Goal: Entertainment & Leisure: Consume media (video, audio)

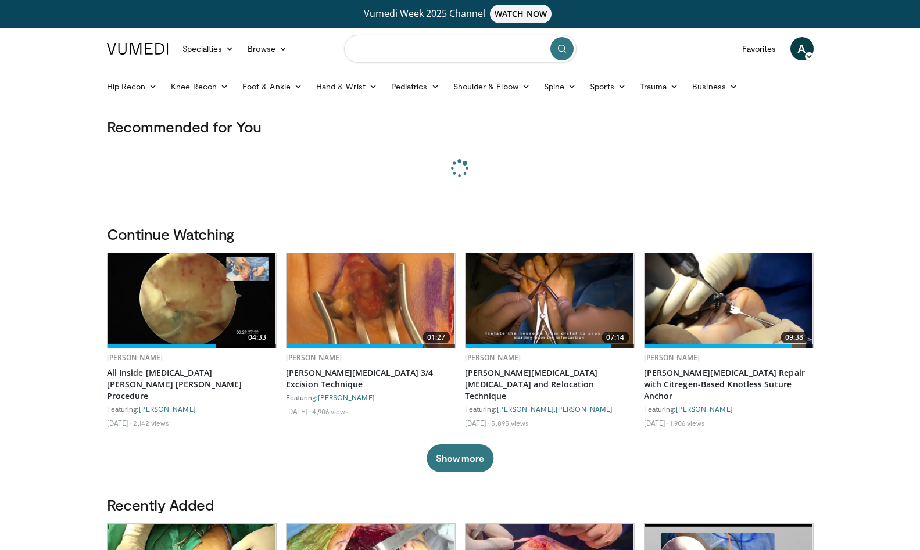
click at [427, 52] on input "Search topics, interventions" at bounding box center [460, 49] width 232 height 28
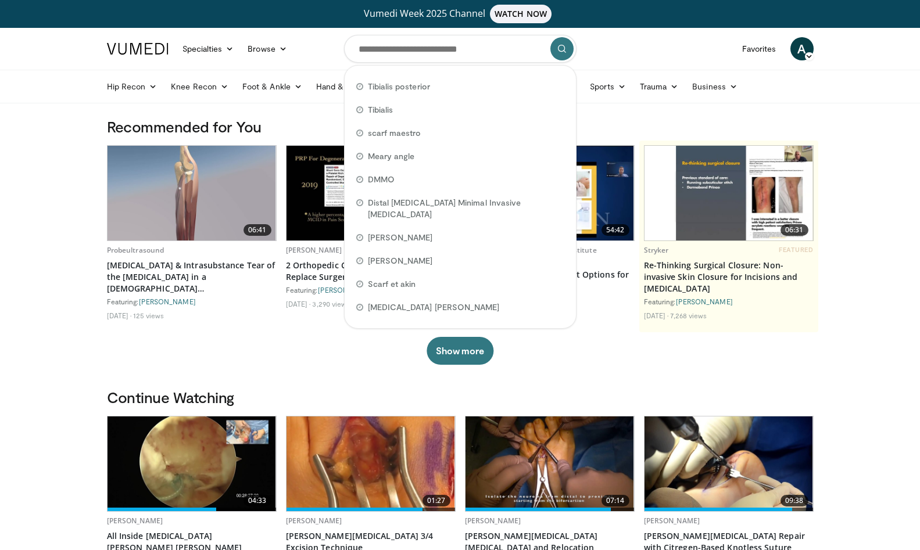
click at [397, 496] on img at bounding box center [370, 464] width 169 height 95
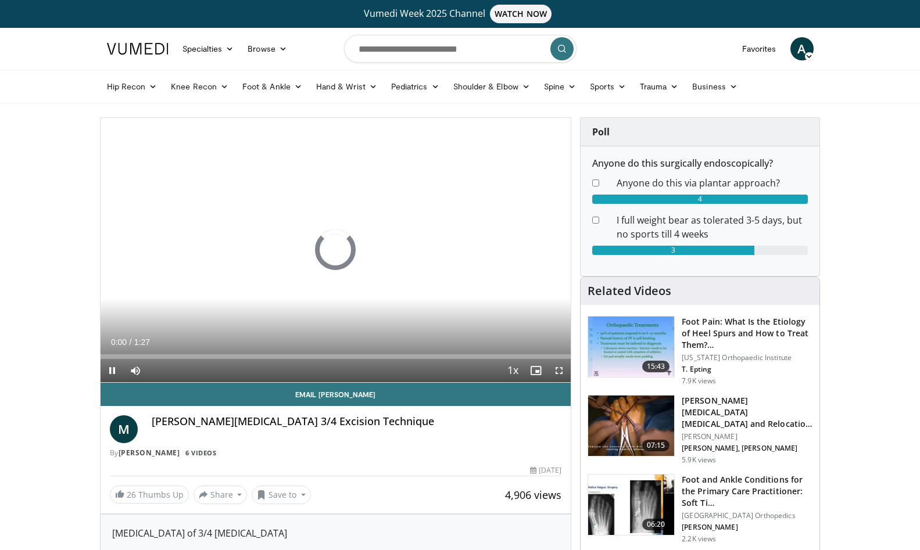
click at [558, 370] on span "Video Player" at bounding box center [558, 370] width 23 height 23
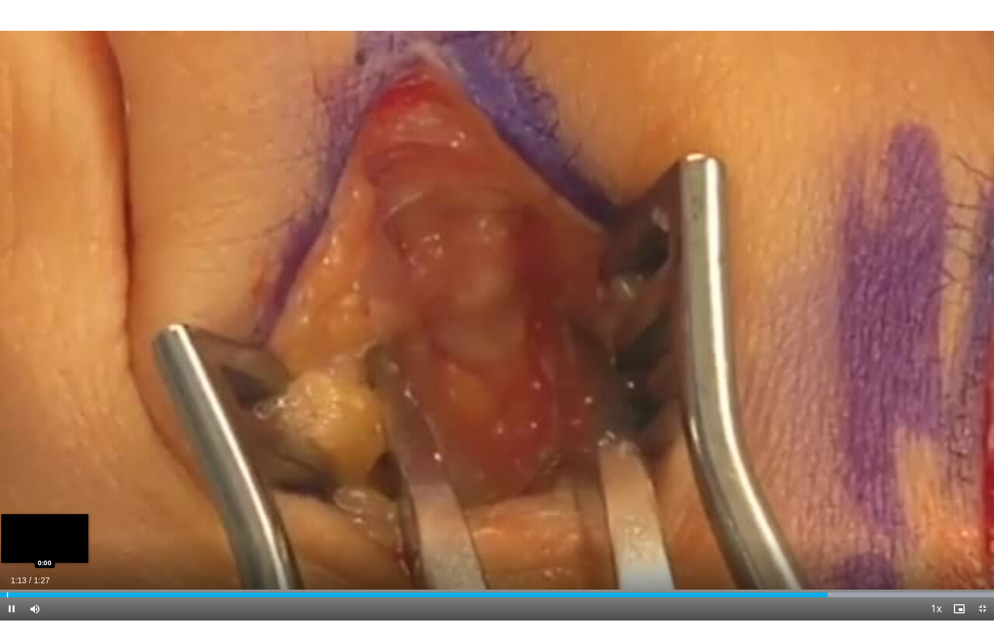
click at [7, 550] on div "Progress Bar" at bounding box center [7, 595] width 1 height 5
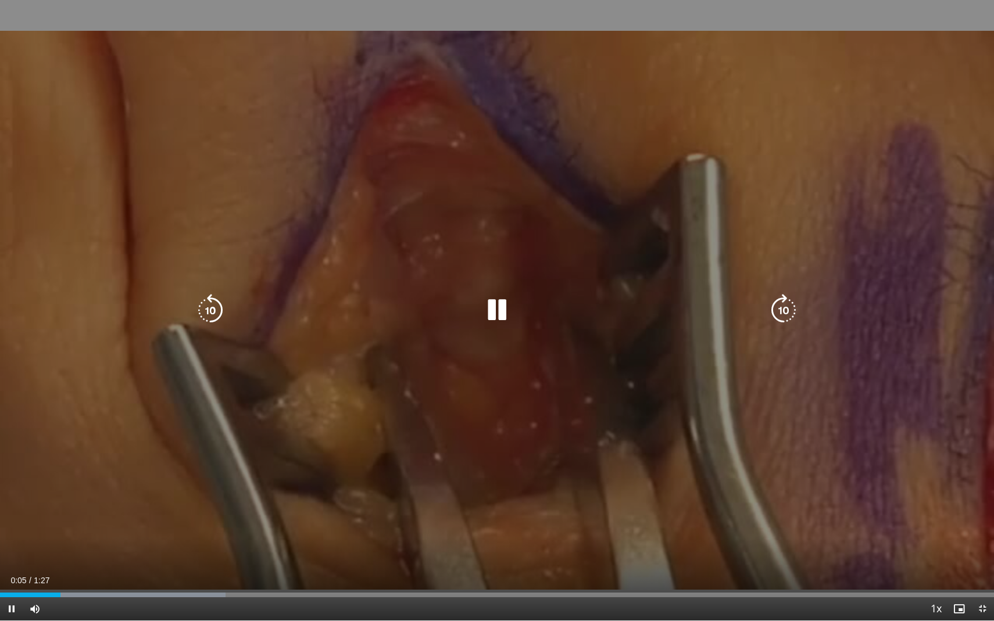
click at [102, 436] on div "10 seconds Tap to unmute" at bounding box center [497, 310] width 994 height 621
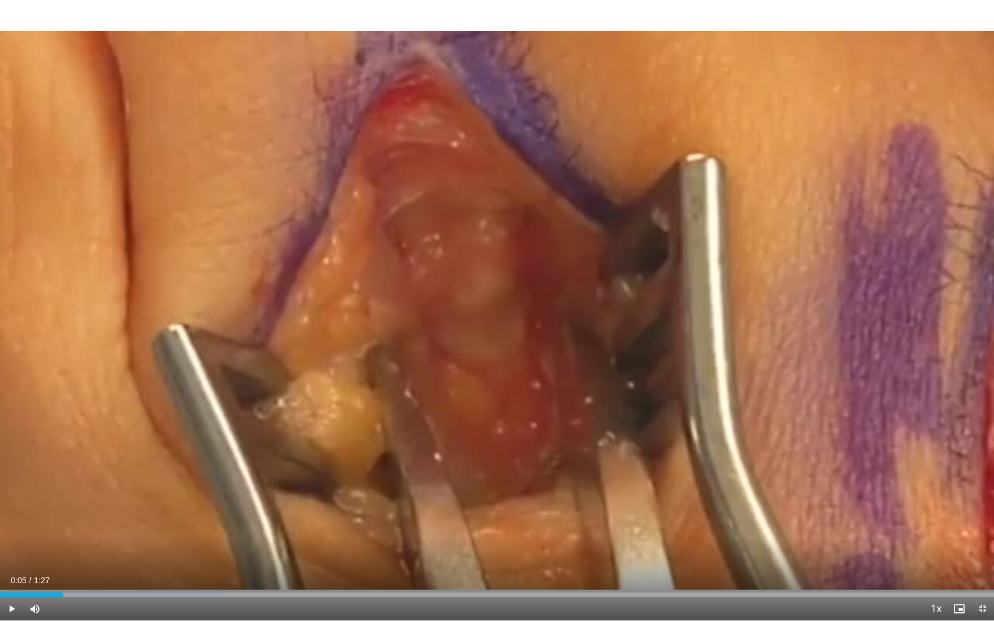
click at [105, 429] on div "10 seconds Tap to unmute" at bounding box center [497, 310] width 994 height 621
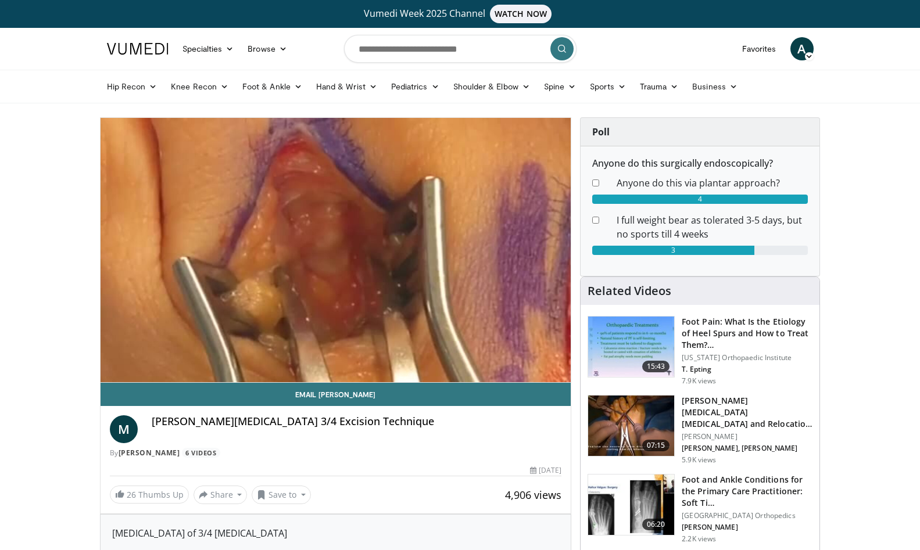
click at [731, 402] on h3 "Morton Neuroma Neurectomy and Relocation Technique" at bounding box center [747, 412] width 131 height 35
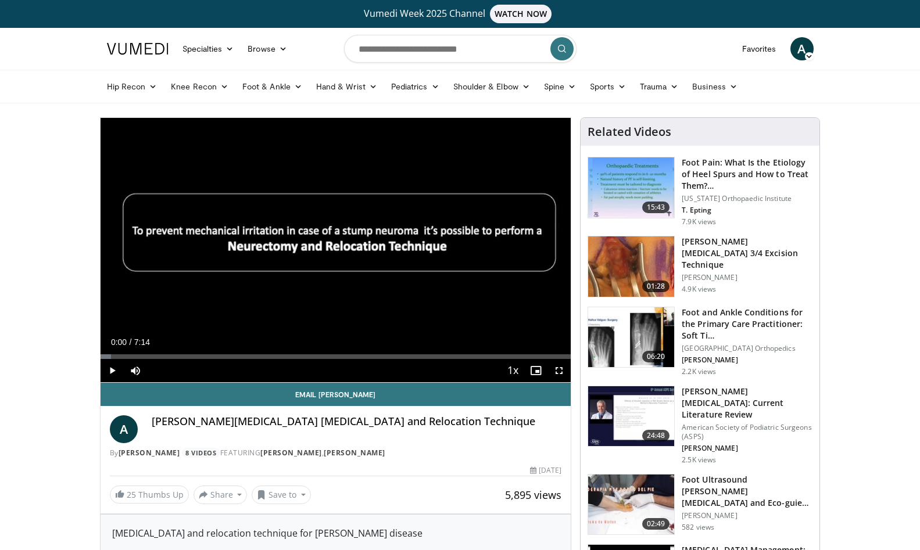
click at [563, 368] on span "Video Player" at bounding box center [558, 370] width 23 height 23
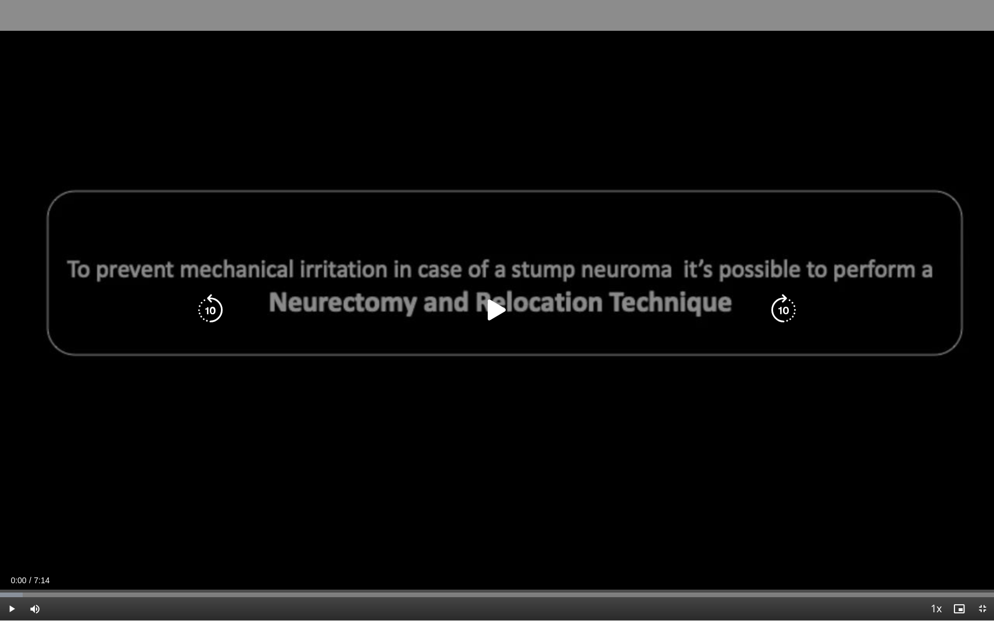
click at [500, 307] on icon "Video Player" at bounding box center [497, 310] width 33 height 33
click at [498, 302] on icon "Video Player" at bounding box center [497, 310] width 33 height 33
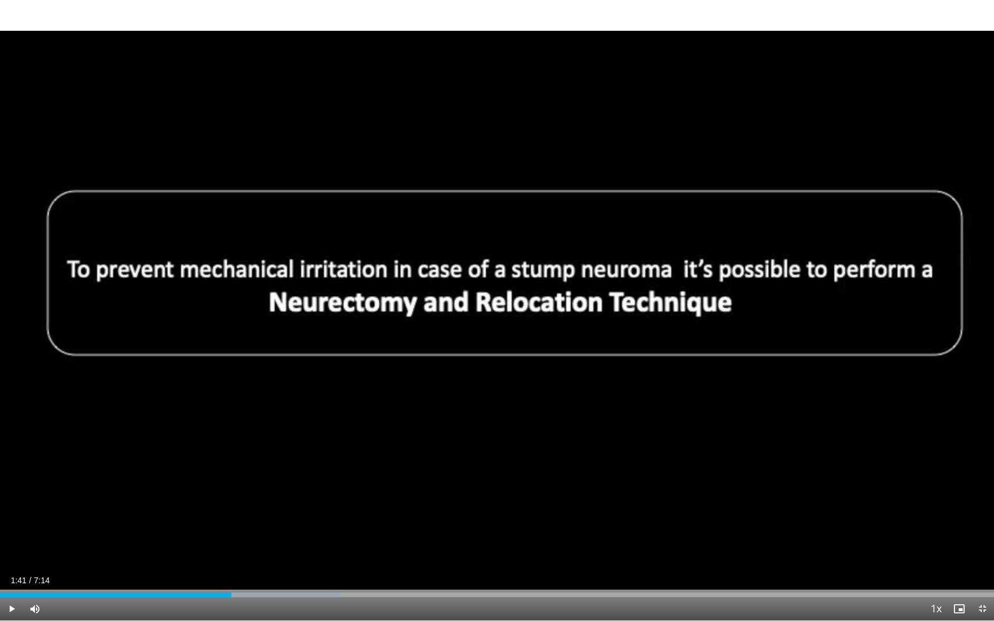
click at [498, 302] on div "10 seconds Tap to unmute" at bounding box center [497, 310] width 994 height 621
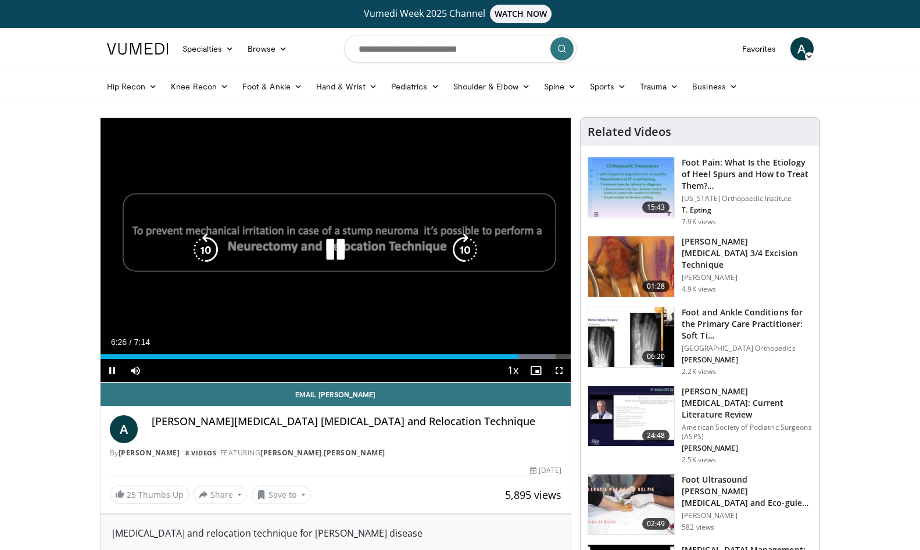
click at [354, 251] on div "Video Player" at bounding box center [335, 249] width 282 height 23
click at [343, 249] on icon "Video Player" at bounding box center [335, 250] width 33 height 33
click at [327, 248] on icon "Video Player" at bounding box center [335, 250] width 33 height 33
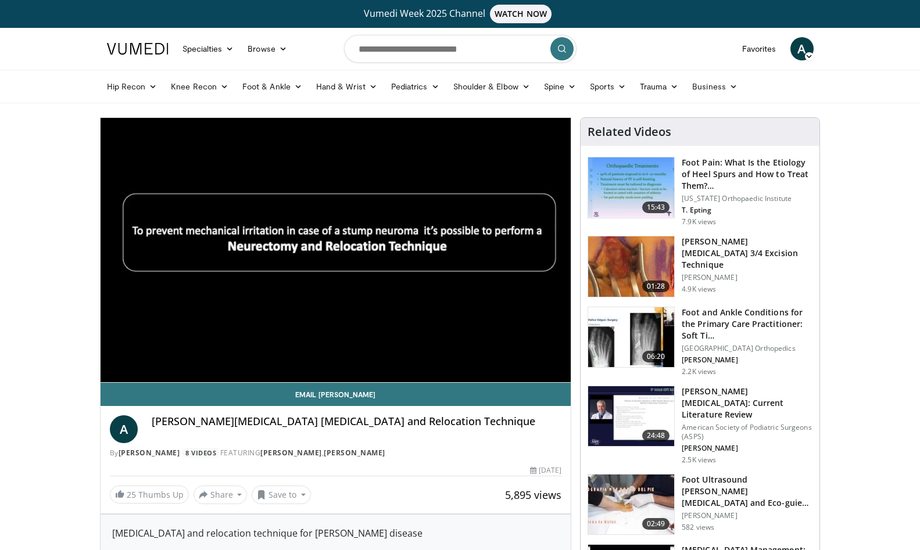
click at [698, 249] on h3 "Morton Neuroma 3/4 Excision Technique" at bounding box center [747, 253] width 131 height 35
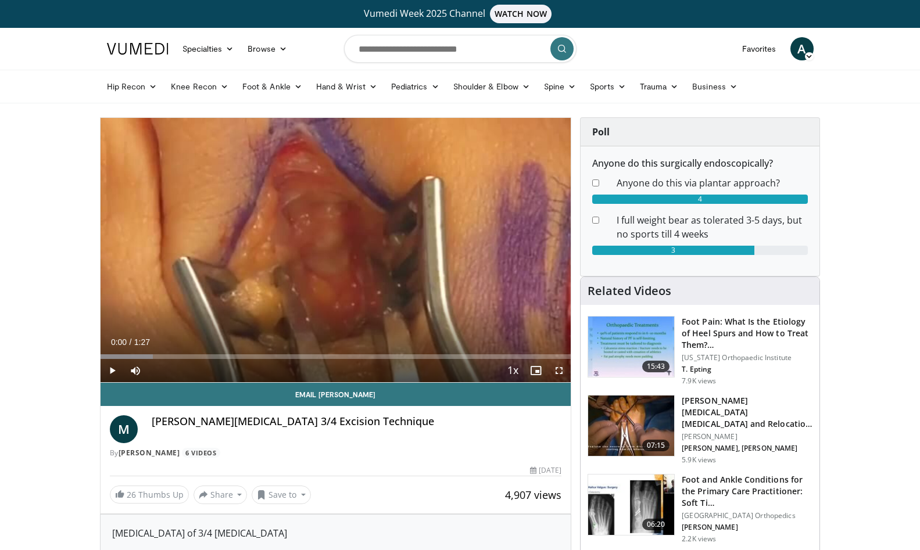
click at [557, 370] on span "Video Player" at bounding box center [558, 370] width 23 height 23
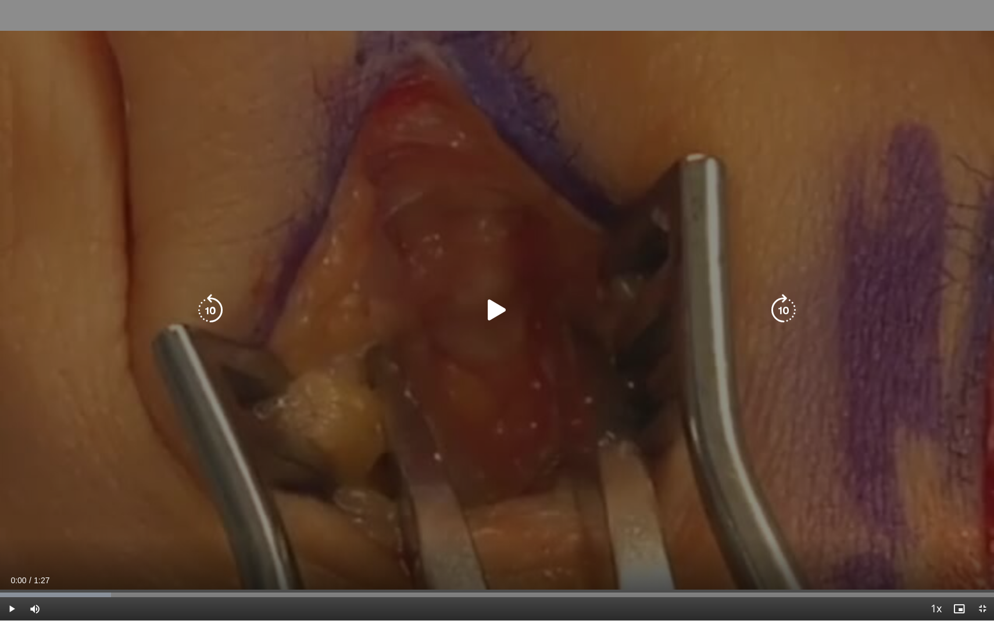
click at [499, 320] on icon "Video Player" at bounding box center [497, 310] width 33 height 33
click at [780, 306] on icon "Video Player" at bounding box center [783, 310] width 33 height 33
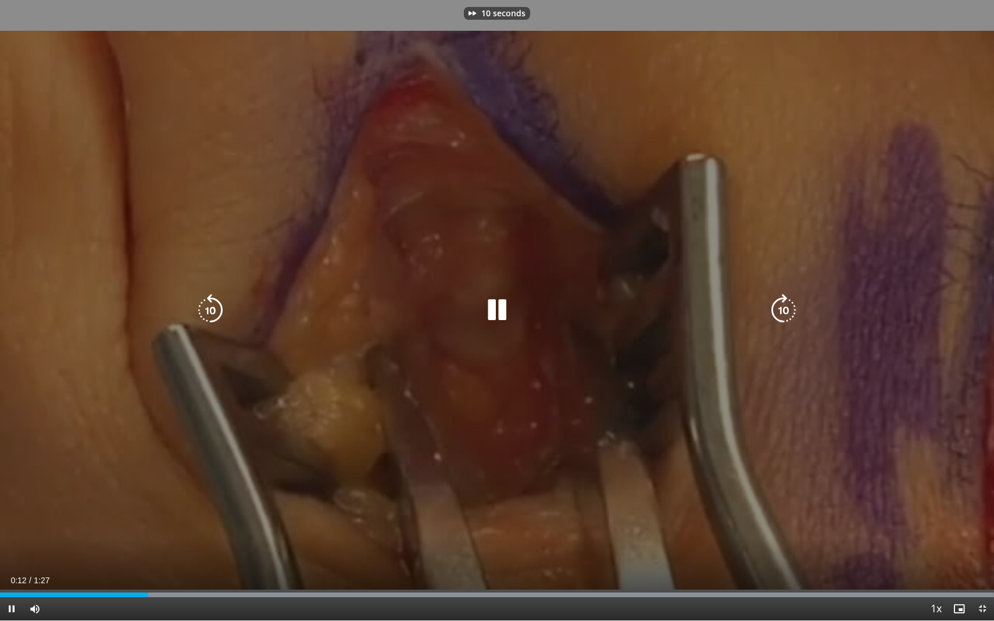
click at [780, 306] on icon "Video Player" at bounding box center [783, 310] width 33 height 33
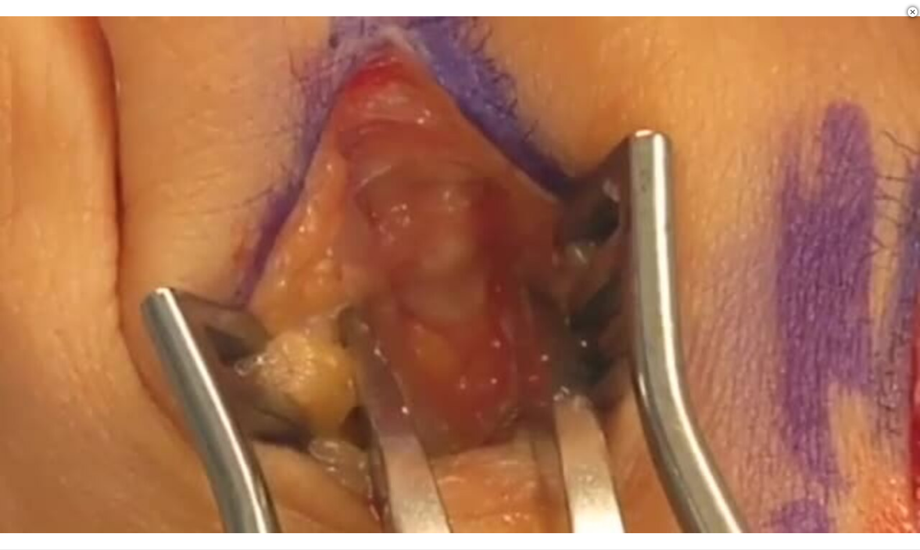
scroll to position [305, 0]
